Goal: Find specific page/section: Find specific page/section

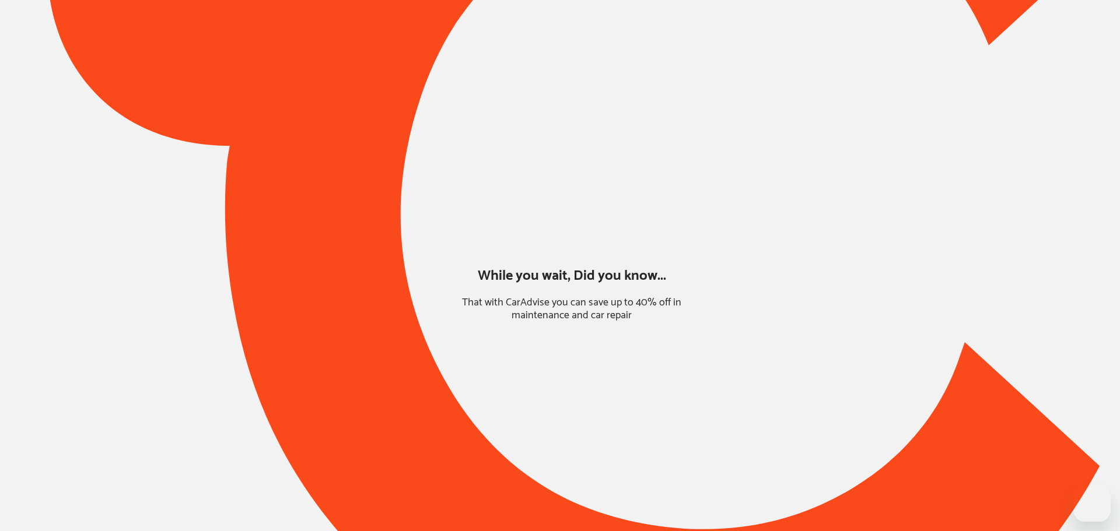
type input "*****"
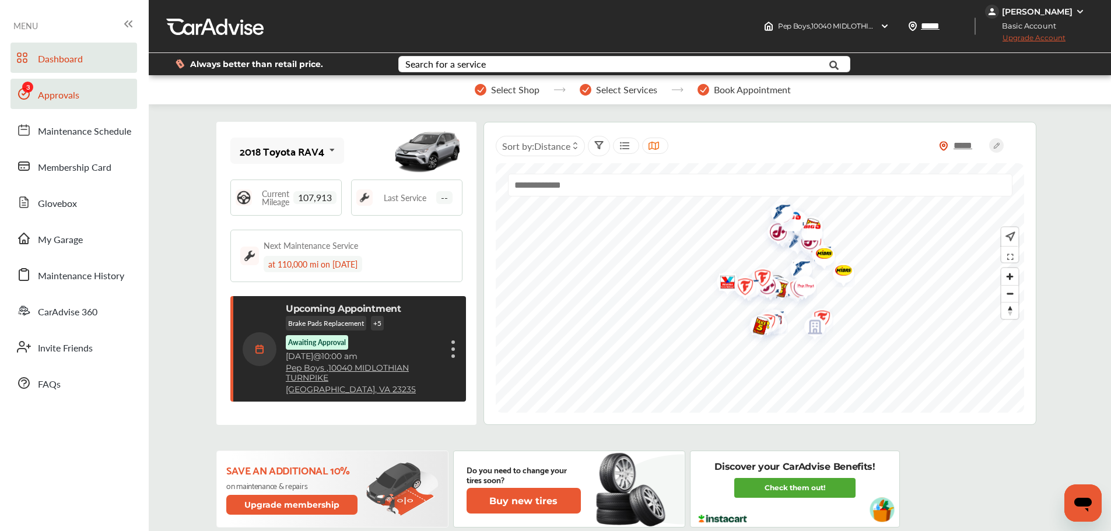
click at [48, 95] on span "Approvals" at bounding box center [58, 95] width 41 height 15
